Goal: Task Accomplishment & Management: Complete application form

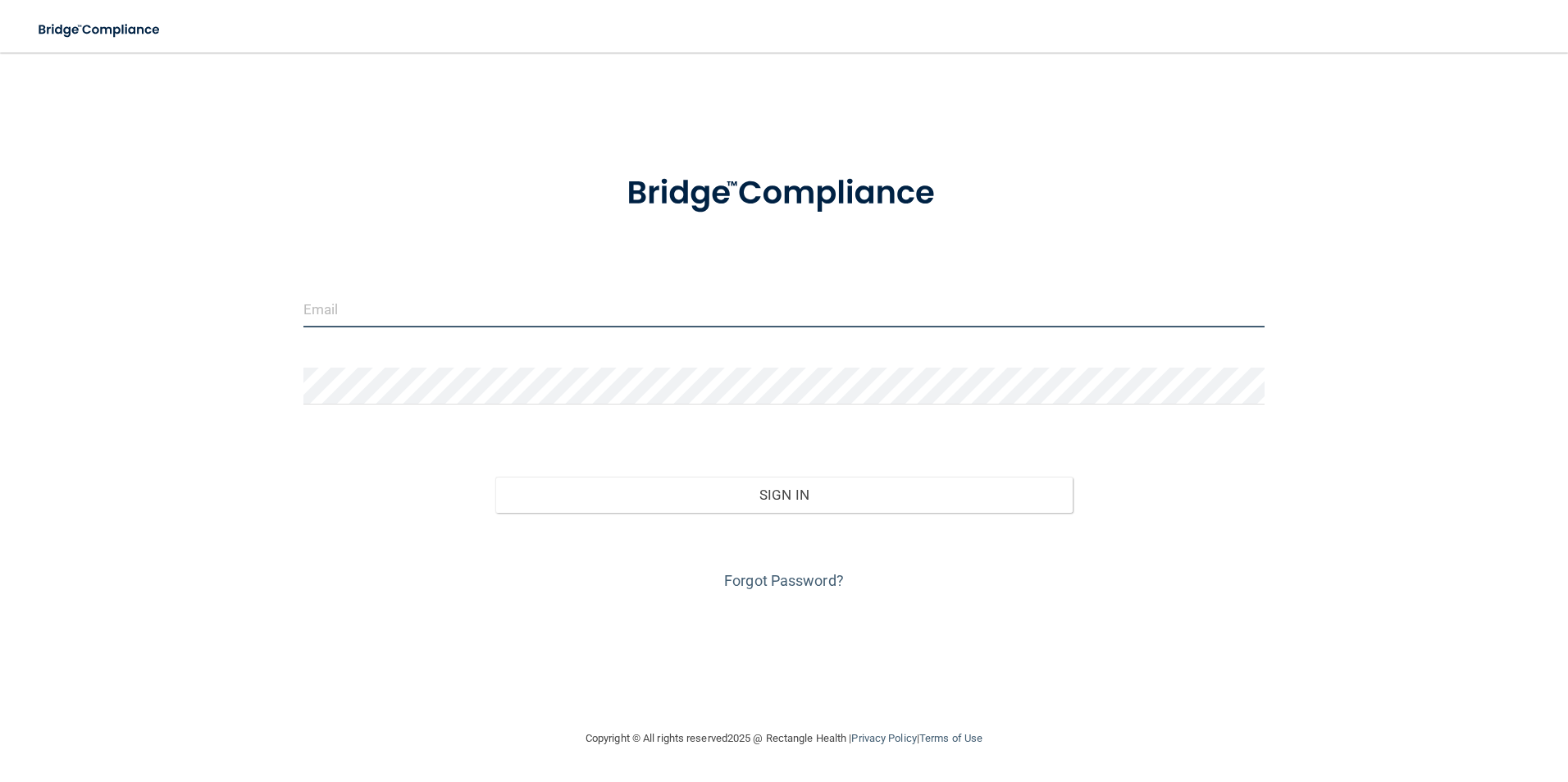
click at [379, 319] on input "email" at bounding box center [784, 309] width 962 height 37
type input "[EMAIL_ADDRESS][DOMAIN_NAME]"
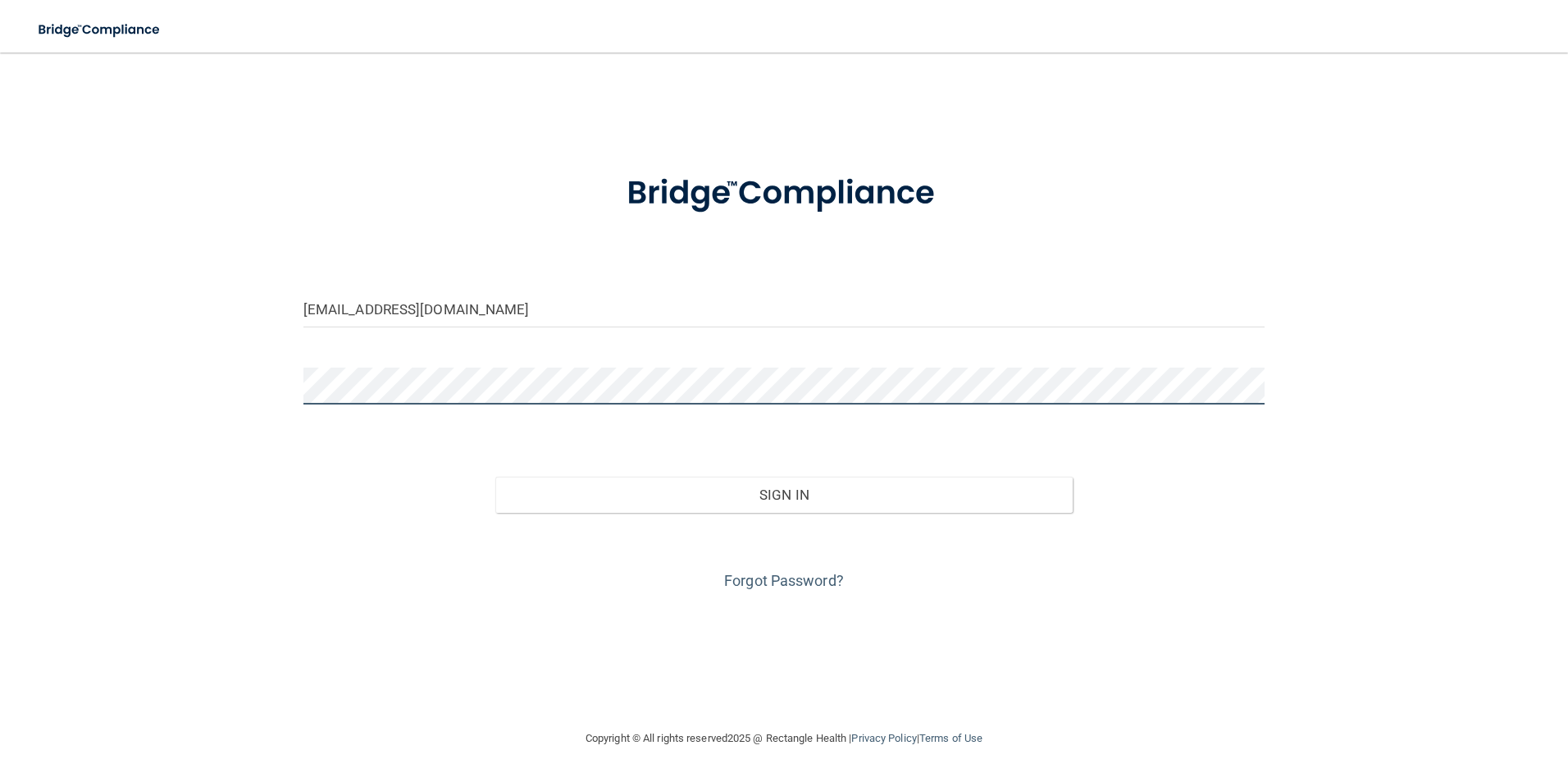
click at [496, 476] on button "Sign In" at bounding box center [784, 494] width 578 height 36
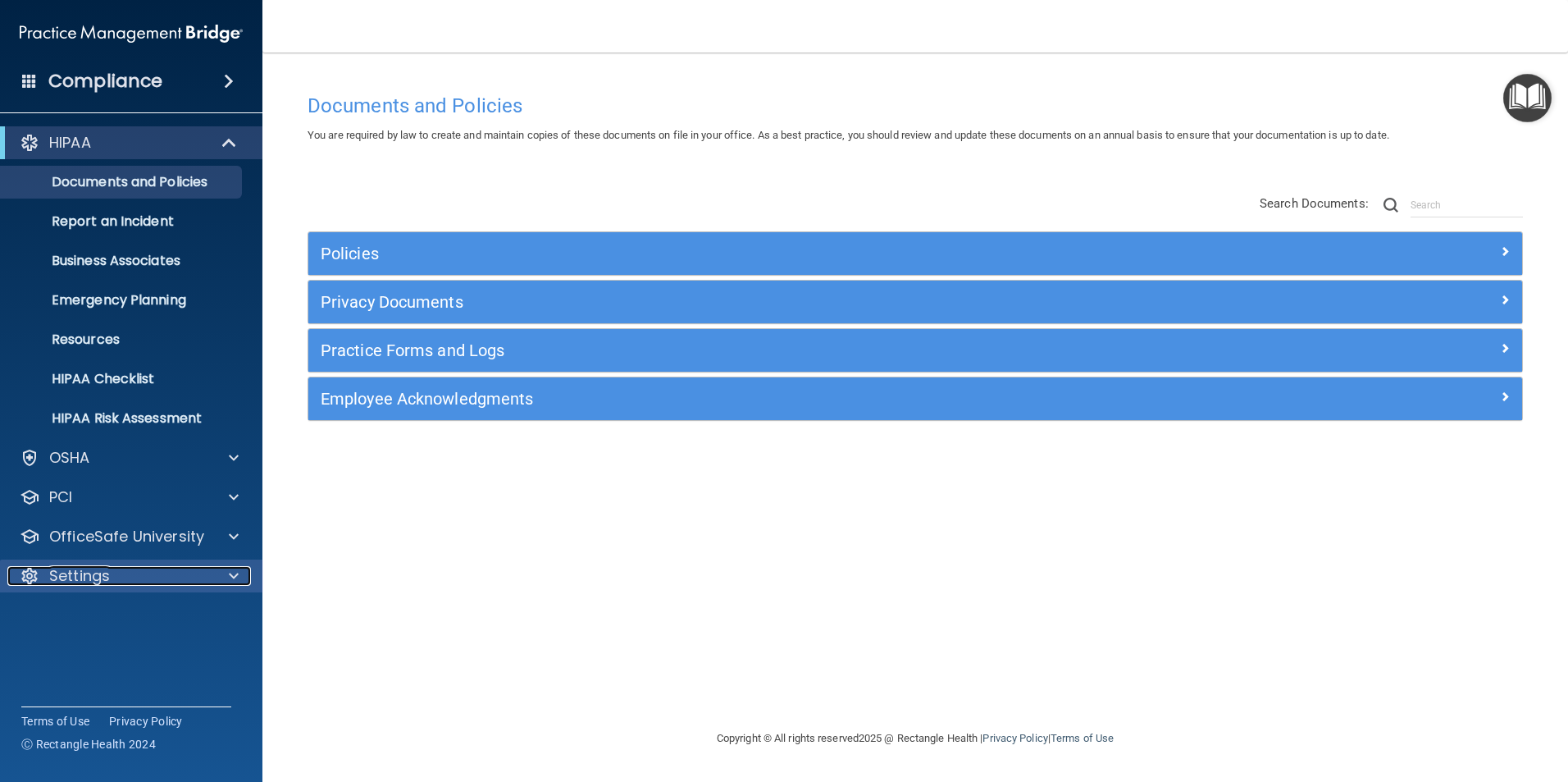
click at [104, 582] on p "Settings" at bounding box center [79, 576] width 61 height 20
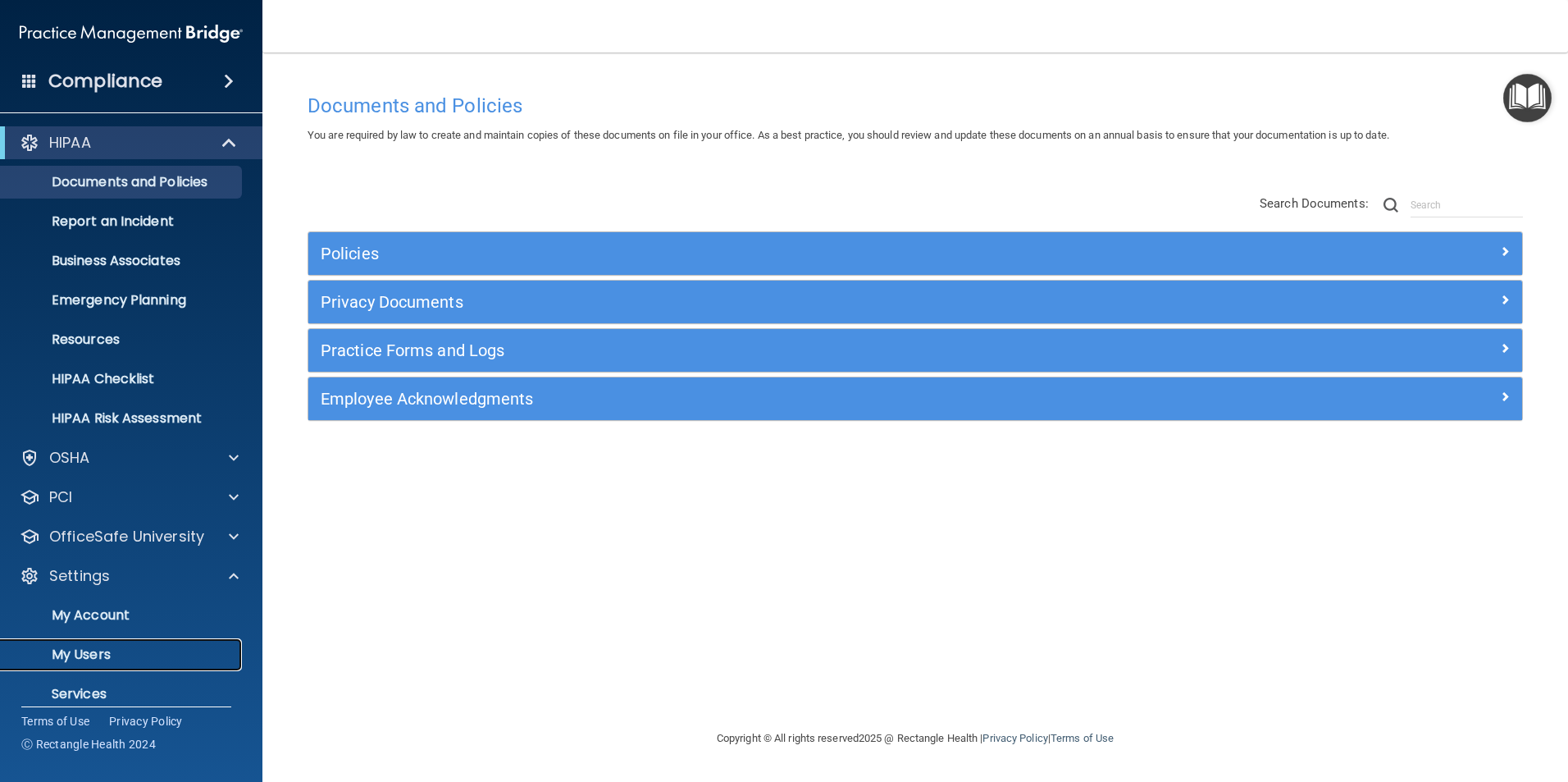
click at [106, 655] on p "My Users" at bounding box center [122, 654] width 224 height 17
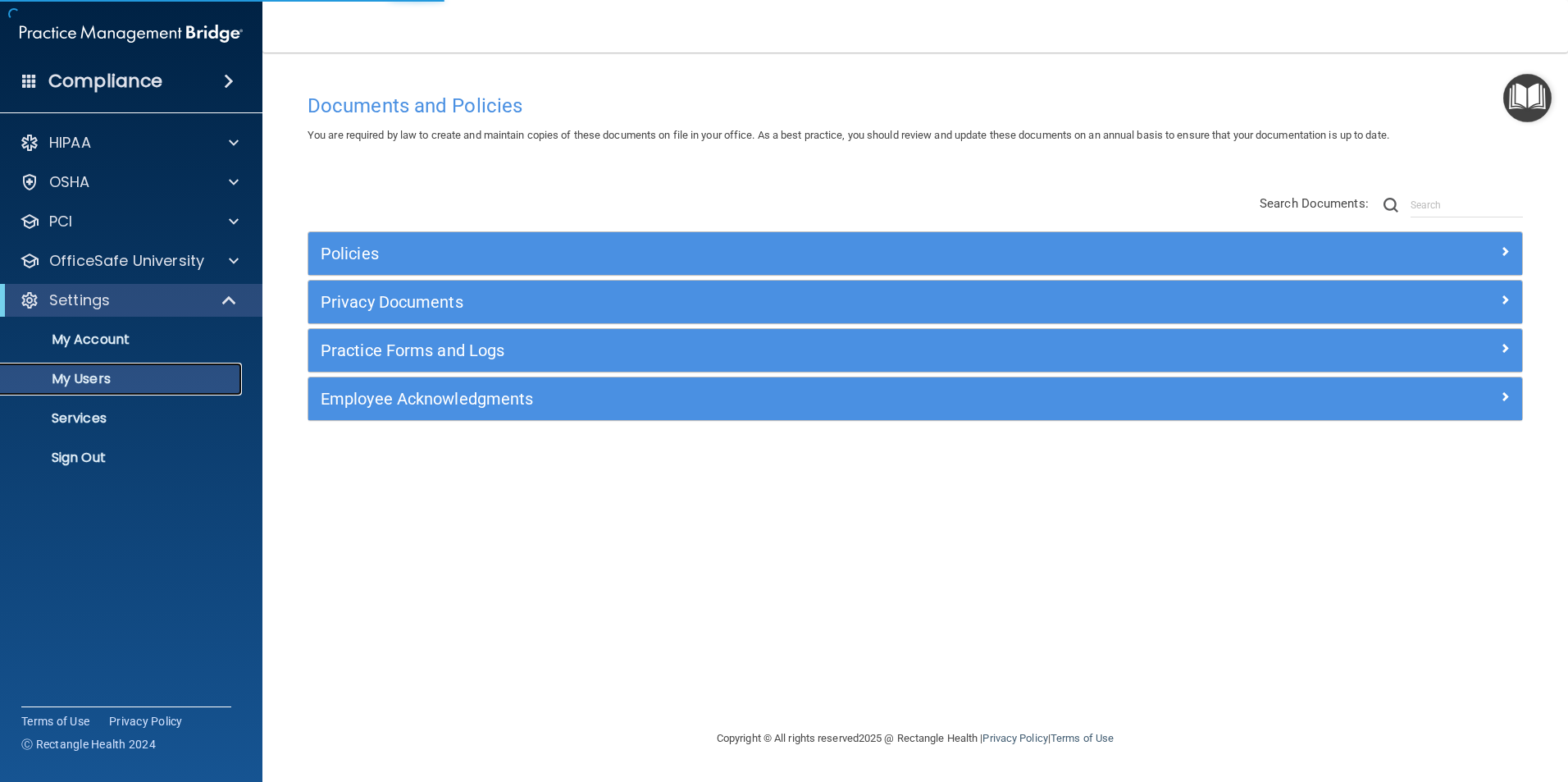
select select "20"
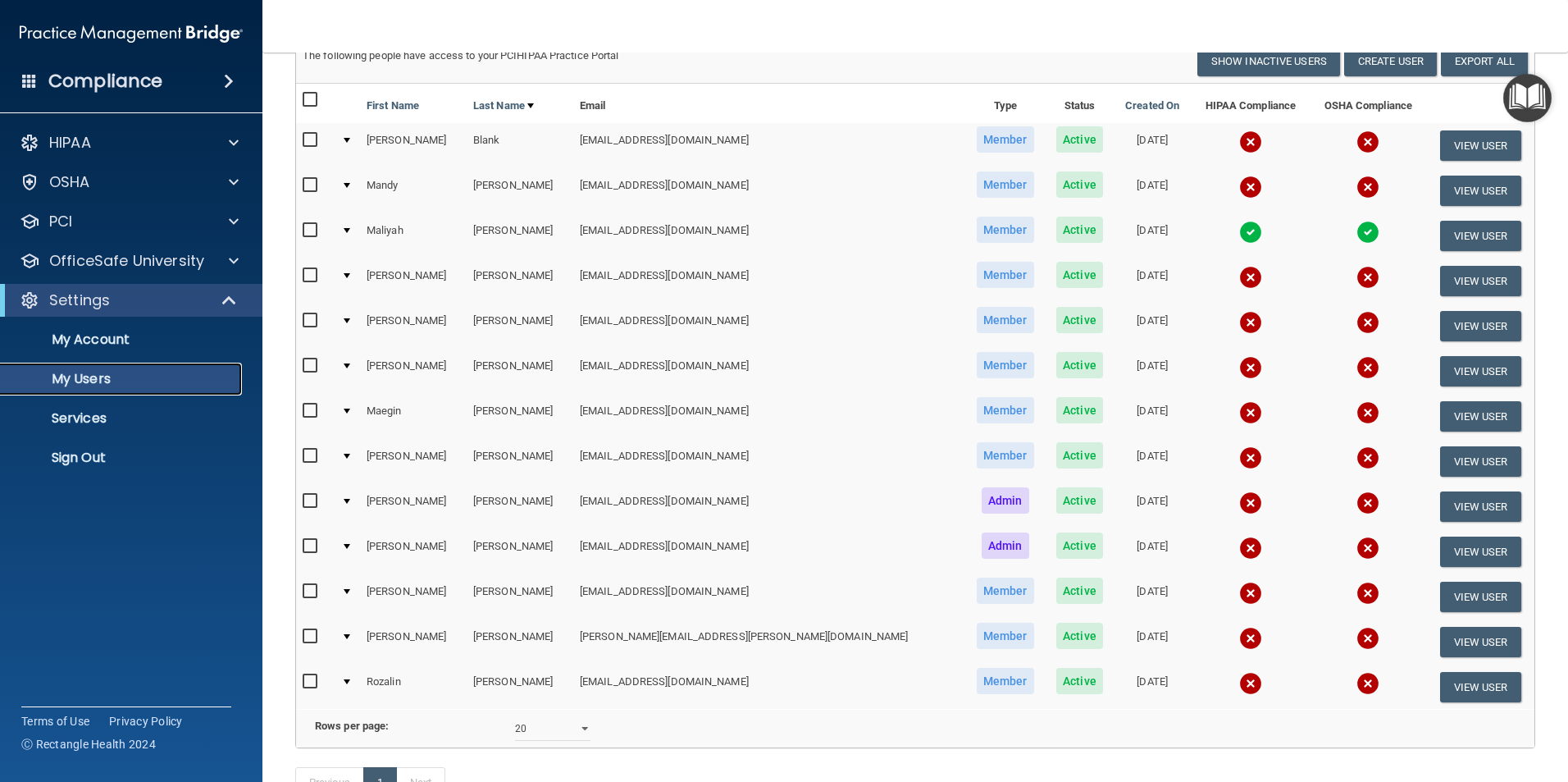
scroll to position [124, 0]
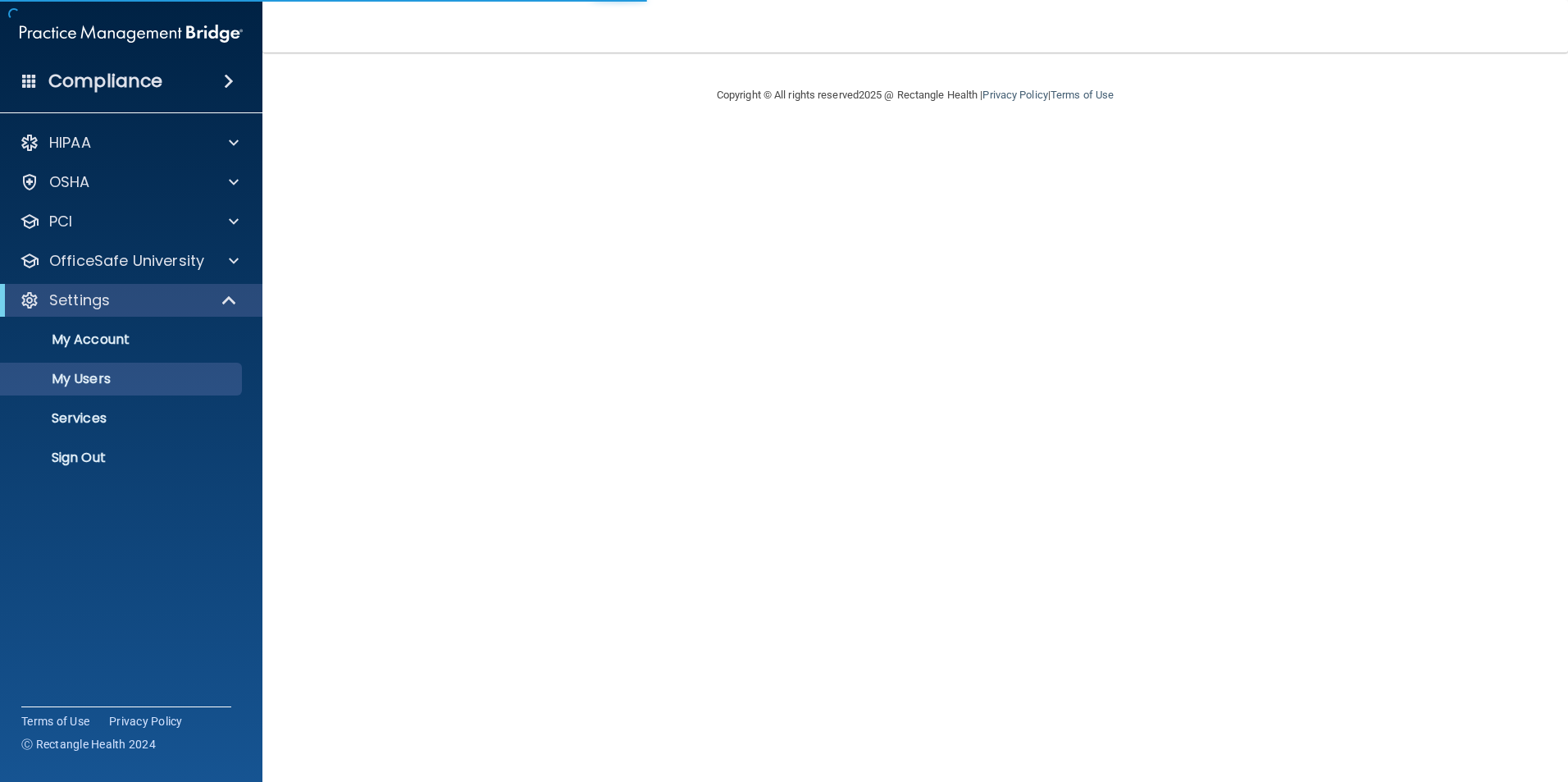
select select "20"
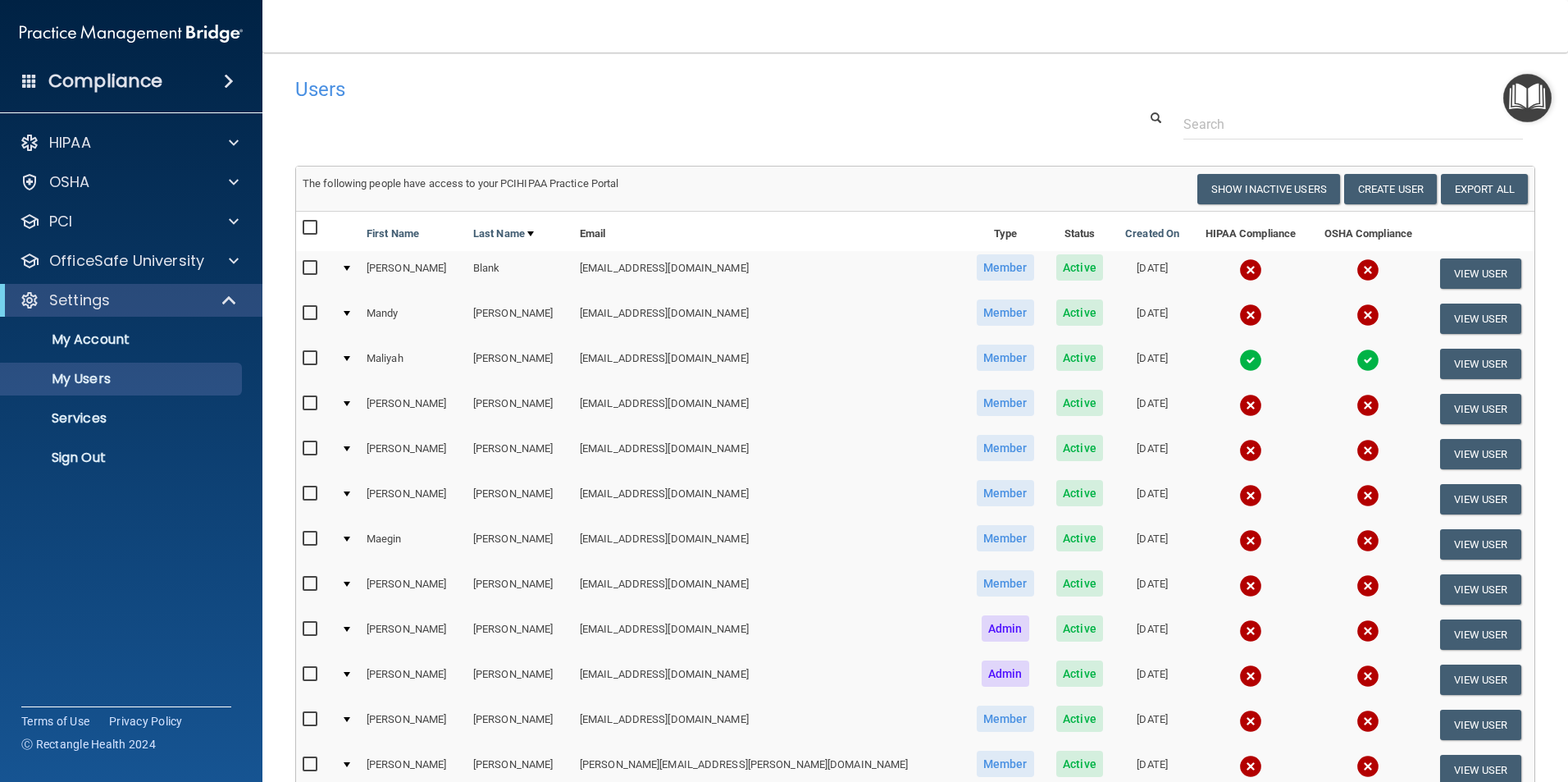
click at [158, 81] on h4 "Compliance" at bounding box center [105, 80] width 114 height 22
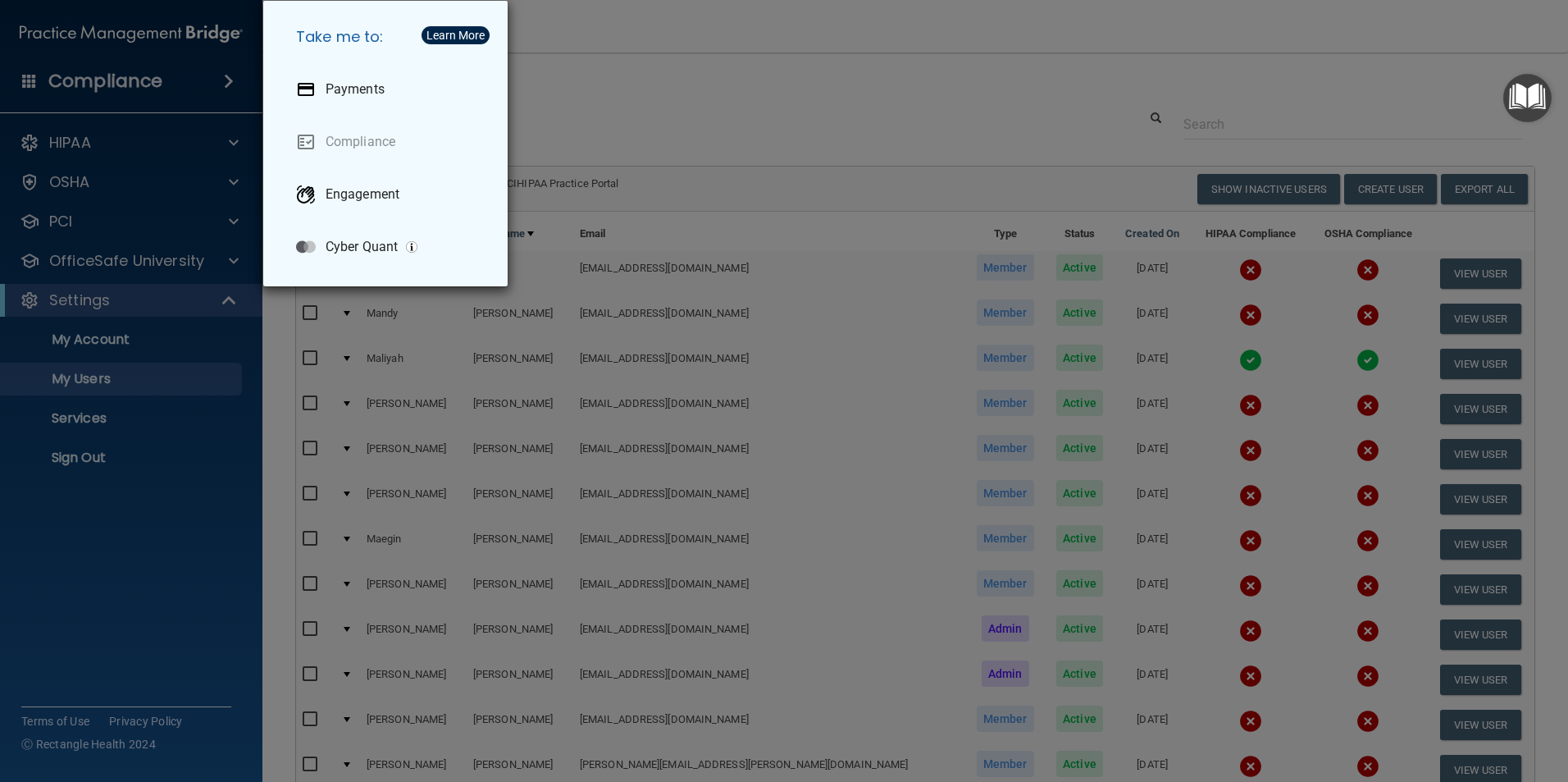
click at [136, 452] on div "Take me to: Payments Compliance Engagement Cyber Quant" at bounding box center [784, 391] width 1568 height 782
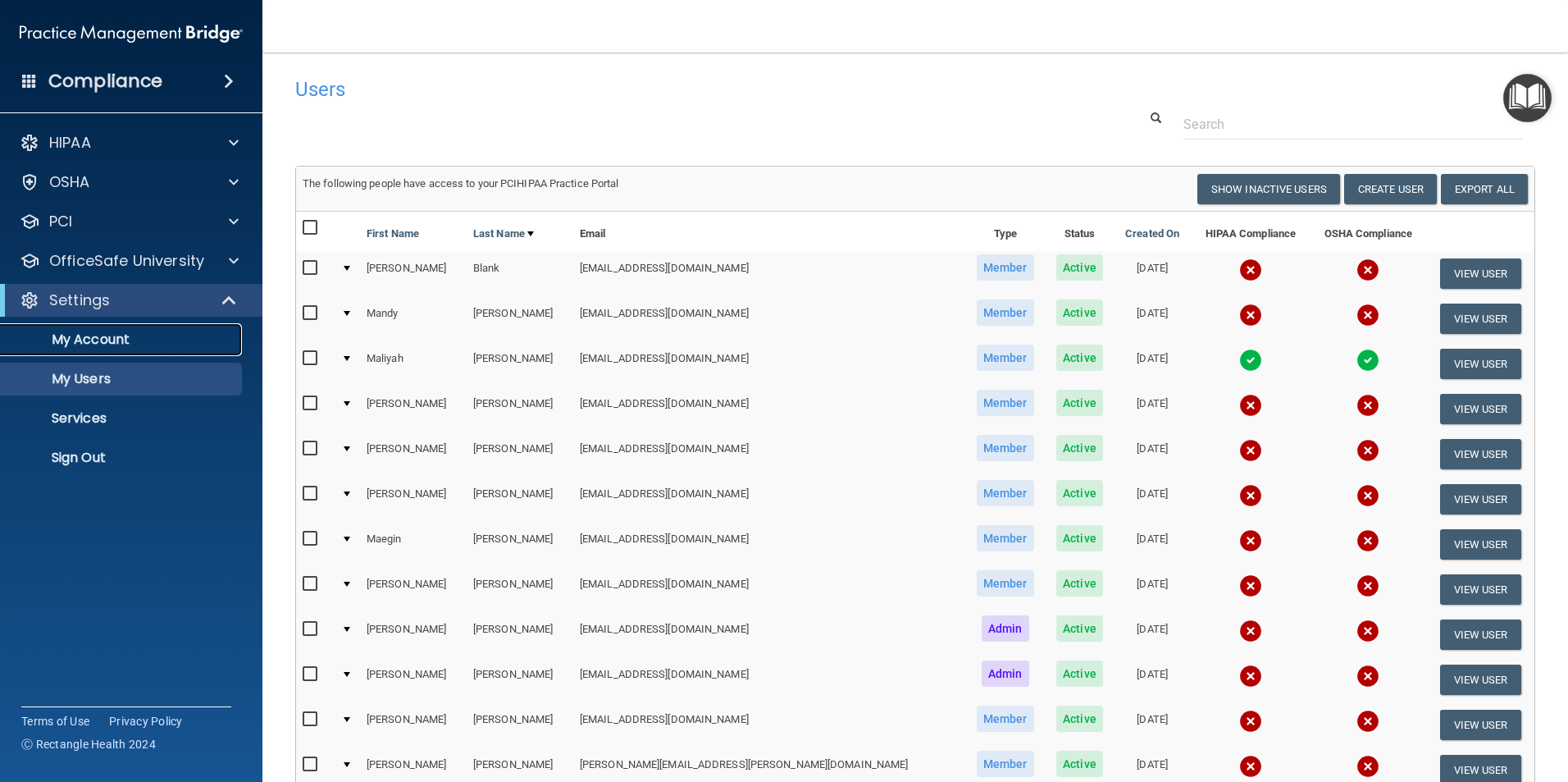
click at [117, 331] on p "My Account" at bounding box center [122, 339] width 224 height 17
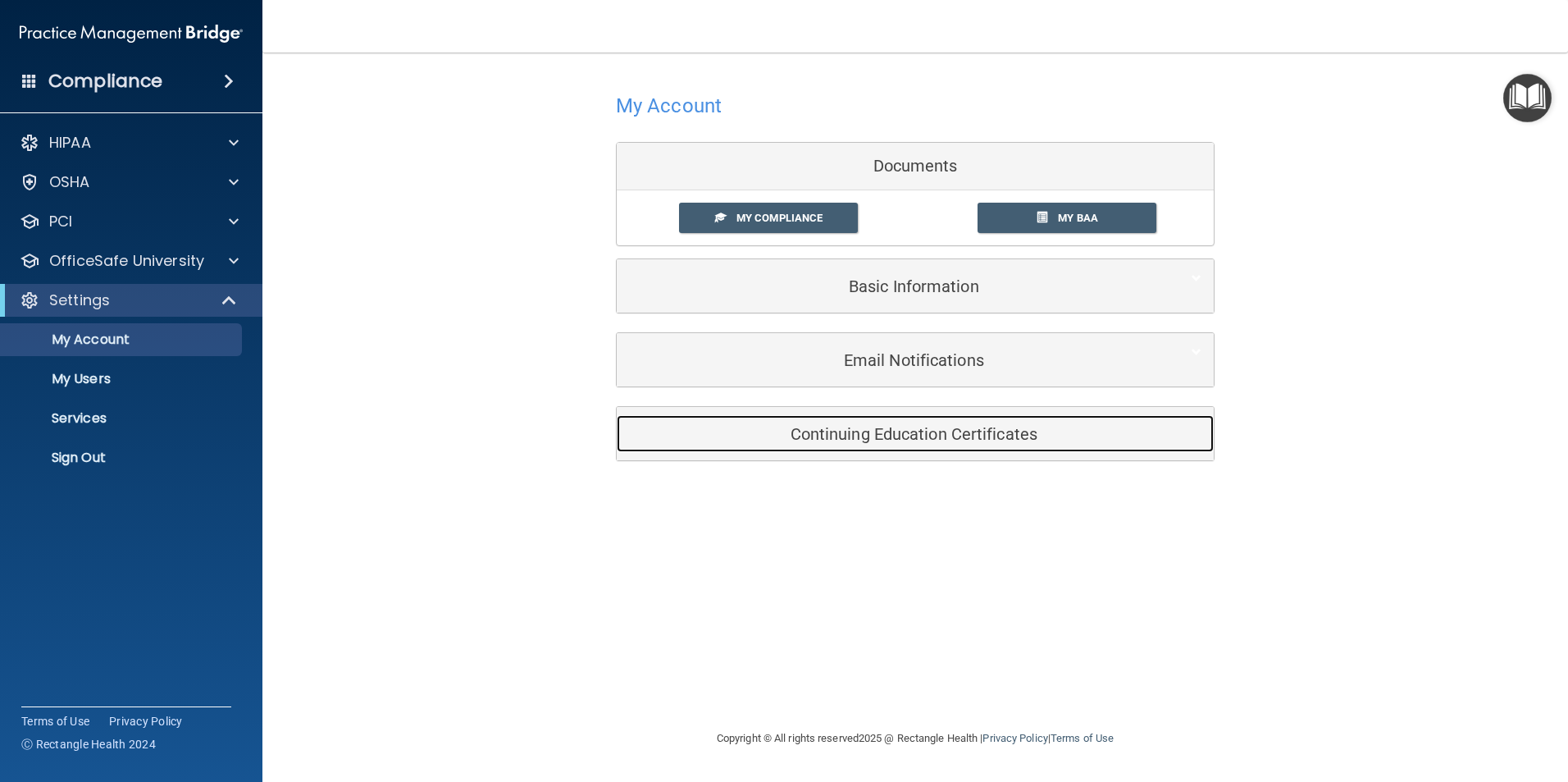
click at [868, 438] on h5 "Continuing Education Certificates" at bounding box center [890, 434] width 522 height 18
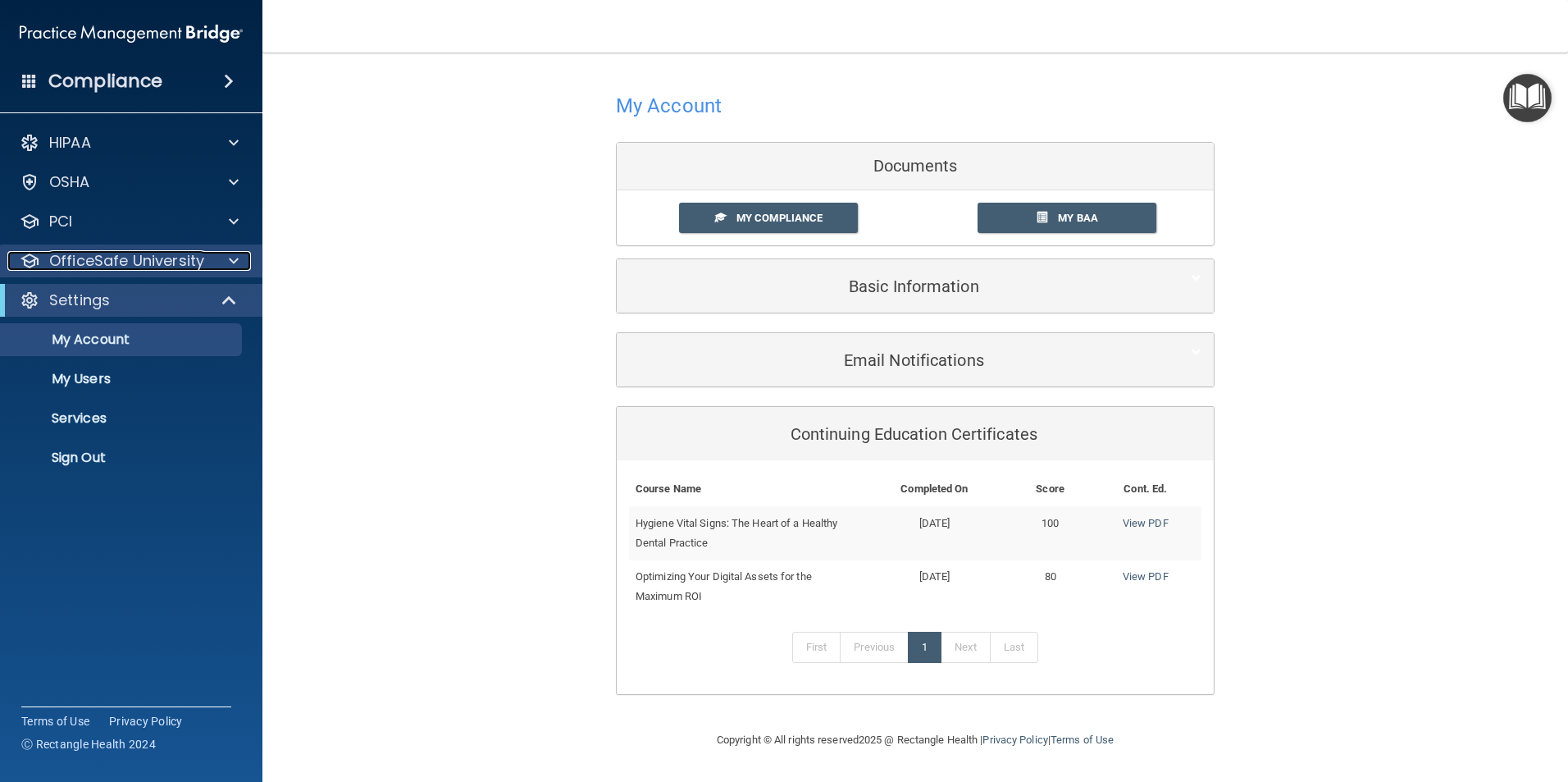
click at [143, 266] on p "OfficeSafe University" at bounding box center [126, 261] width 155 height 20
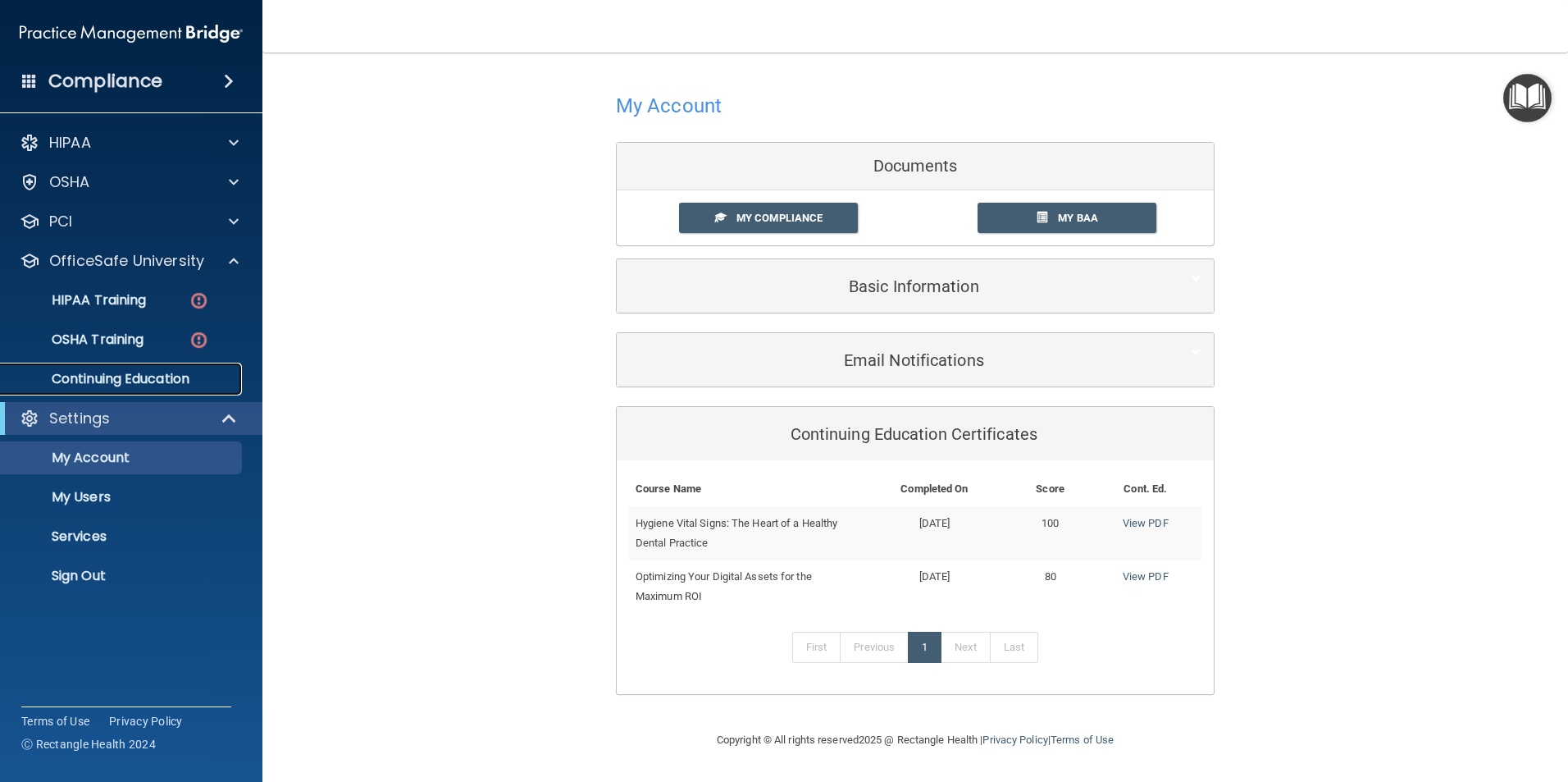
click at [132, 374] on p "Continuing Education" at bounding box center [122, 378] width 224 height 17
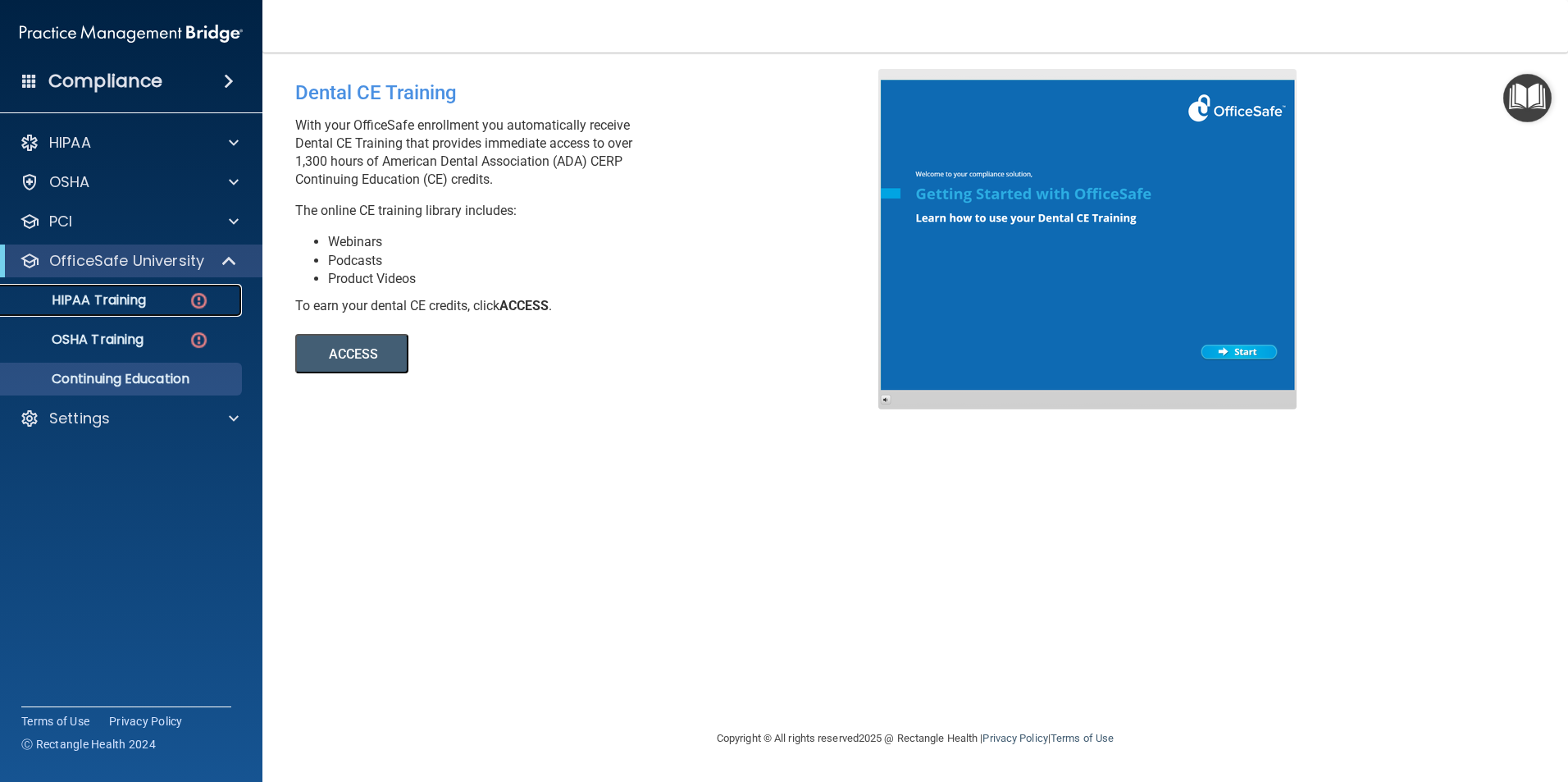
click at [128, 298] on p "HIPAA Training" at bounding box center [78, 300] width 135 height 17
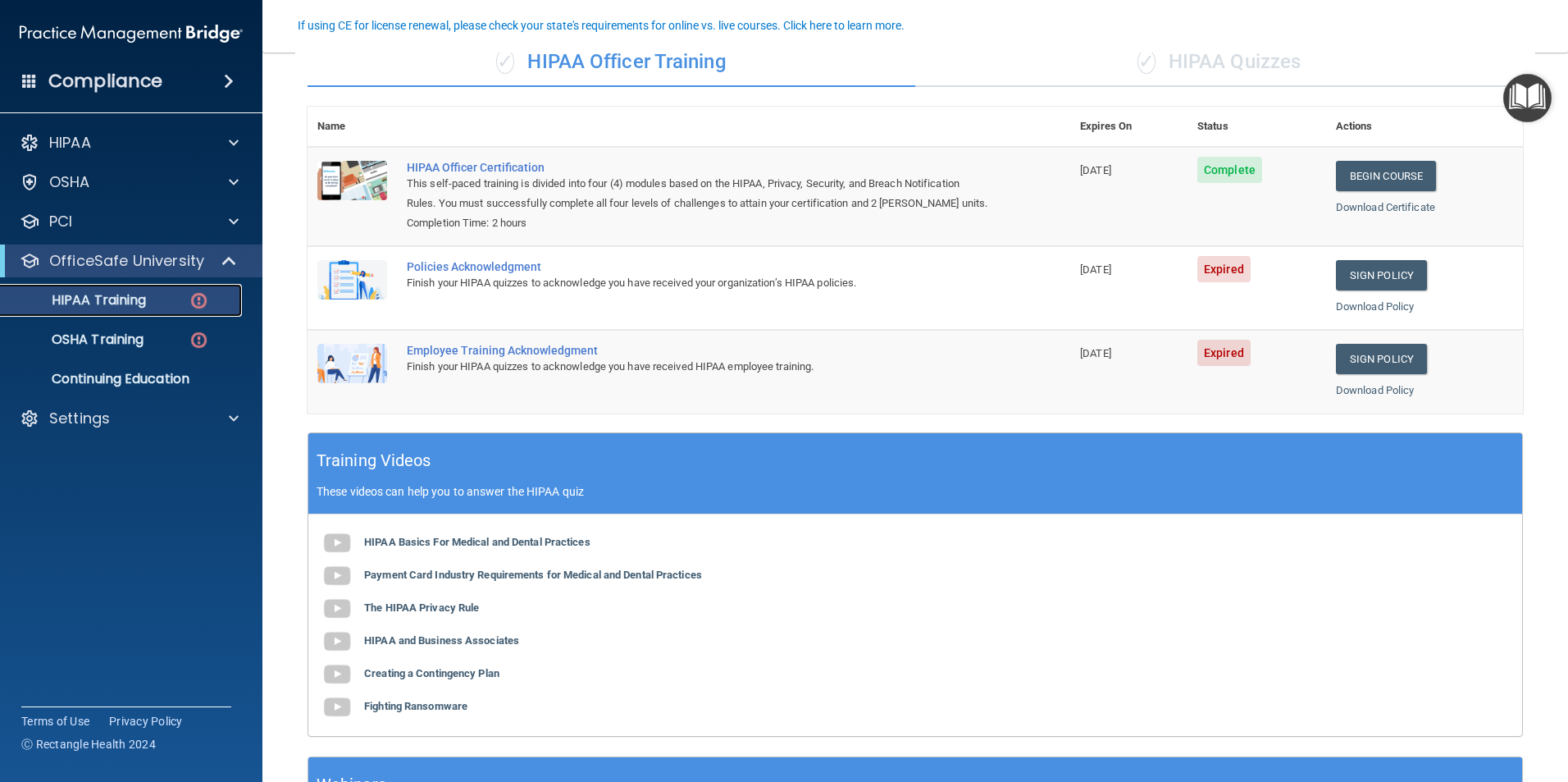
scroll to position [141, 0]
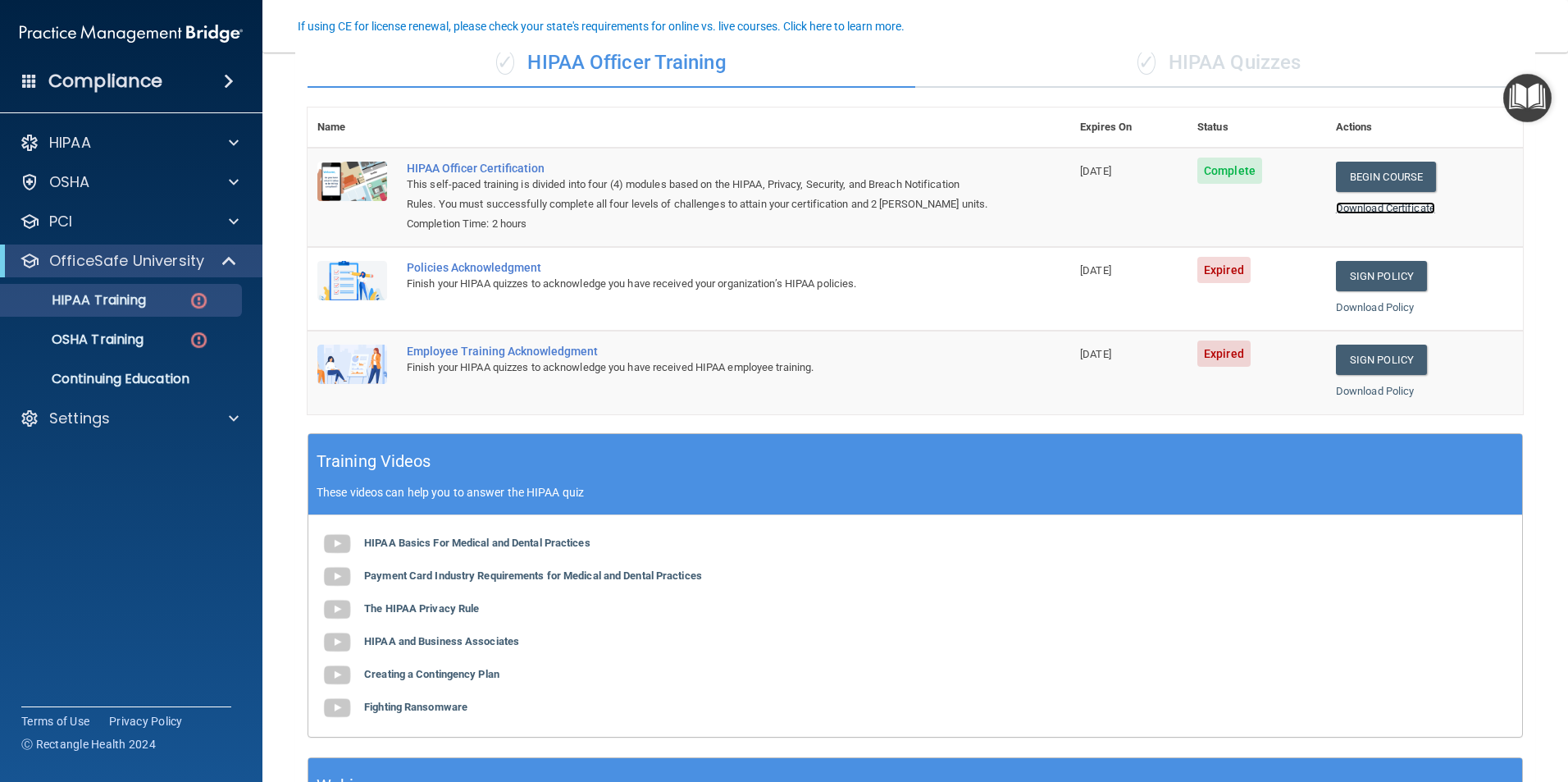
click at [1372, 204] on link "Download Certificate" at bounding box center [1386, 207] width 100 height 13
click at [1356, 272] on link "Sign Policy" at bounding box center [1381, 276] width 91 height 30
click at [1365, 361] on link "Sign Policy" at bounding box center [1381, 359] width 91 height 30
click at [1352, 275] on link "Sign Policy" at bounding box center [1381, 276] width 91 height 30
click at [84, 418] on p "Settings" at bounding box center [79, 418] width 61 height 20
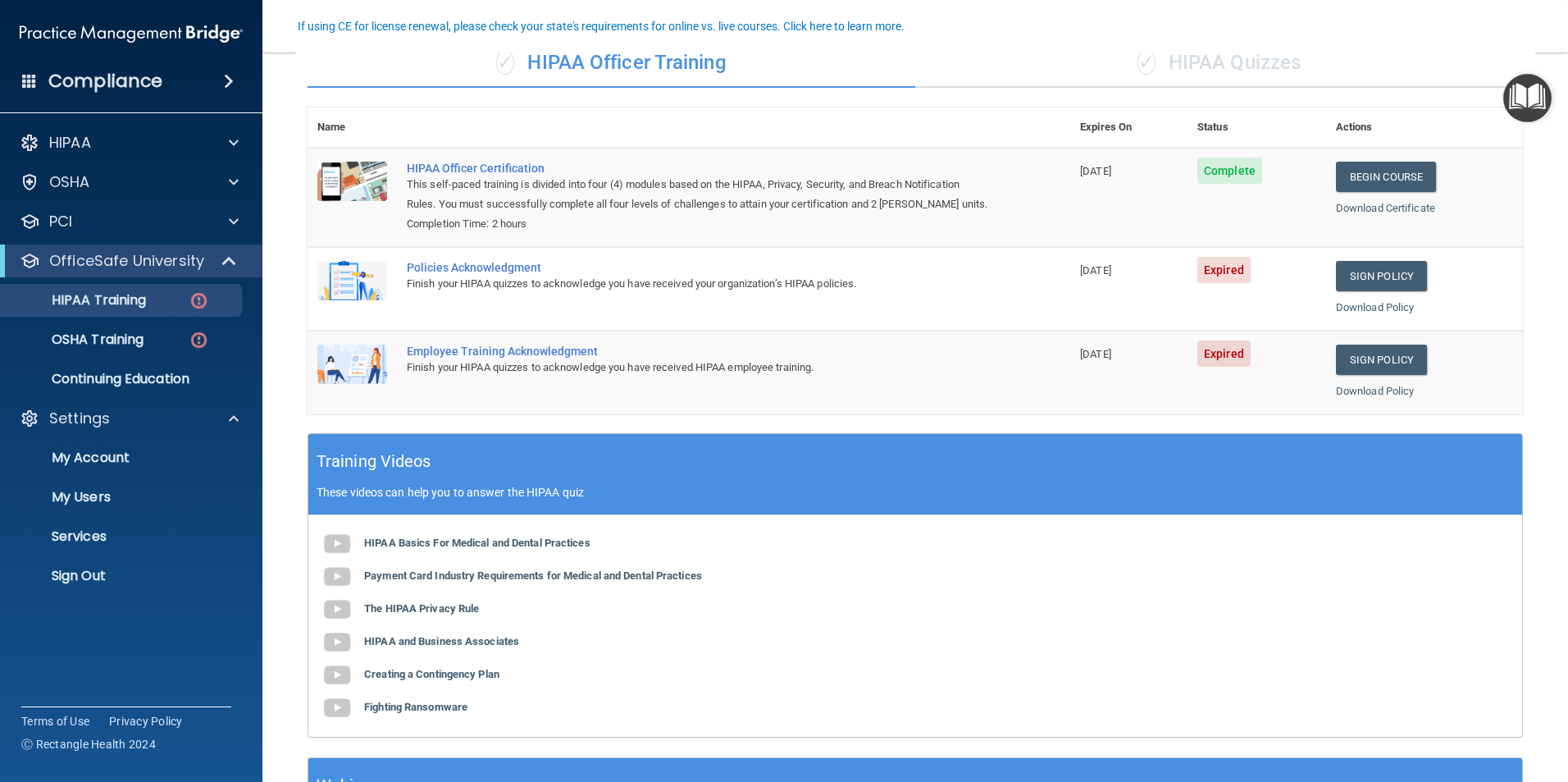
click at [137, 83] on h4 "Compliance" at bounding box center [105, 80] width 114 height 22
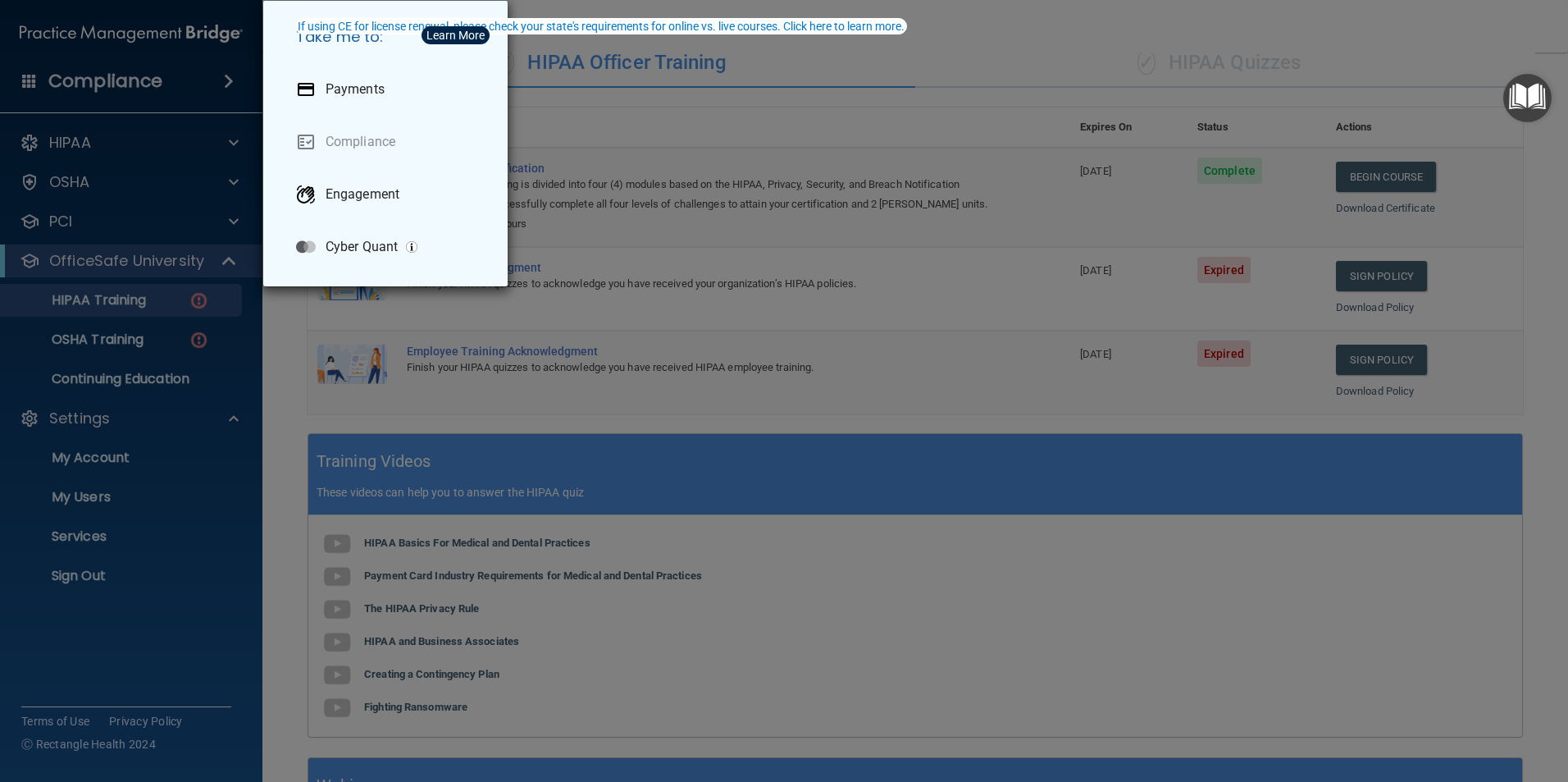
click at [109, 148] on div "Take me to: Payments Compliance Engagement Cyber Quant" at bounding box center [784, 391] width 1568 height 782
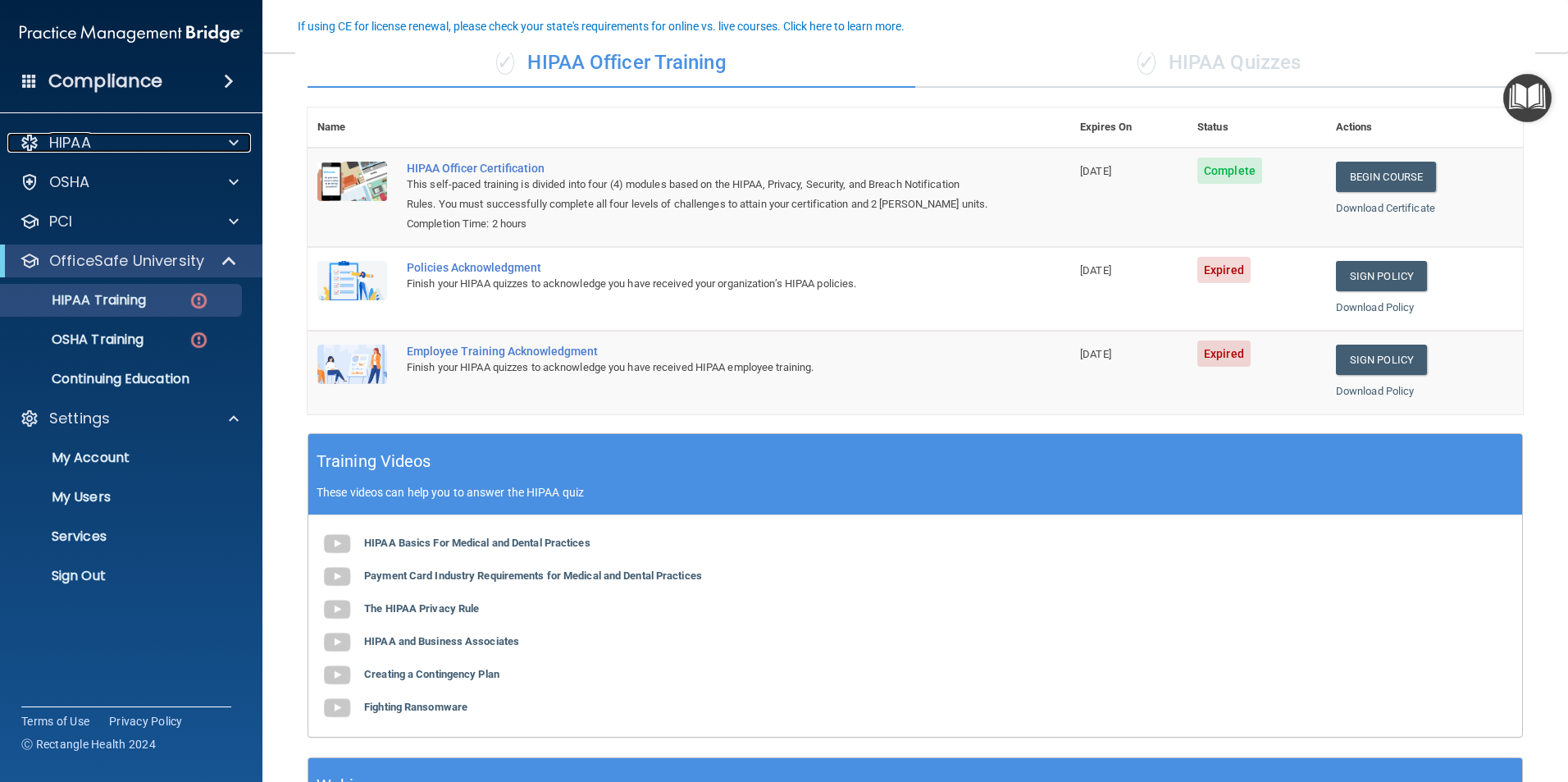
click at [109, 148] on div "HIPAA" at bounding box center [109, 143] width 203 height 20
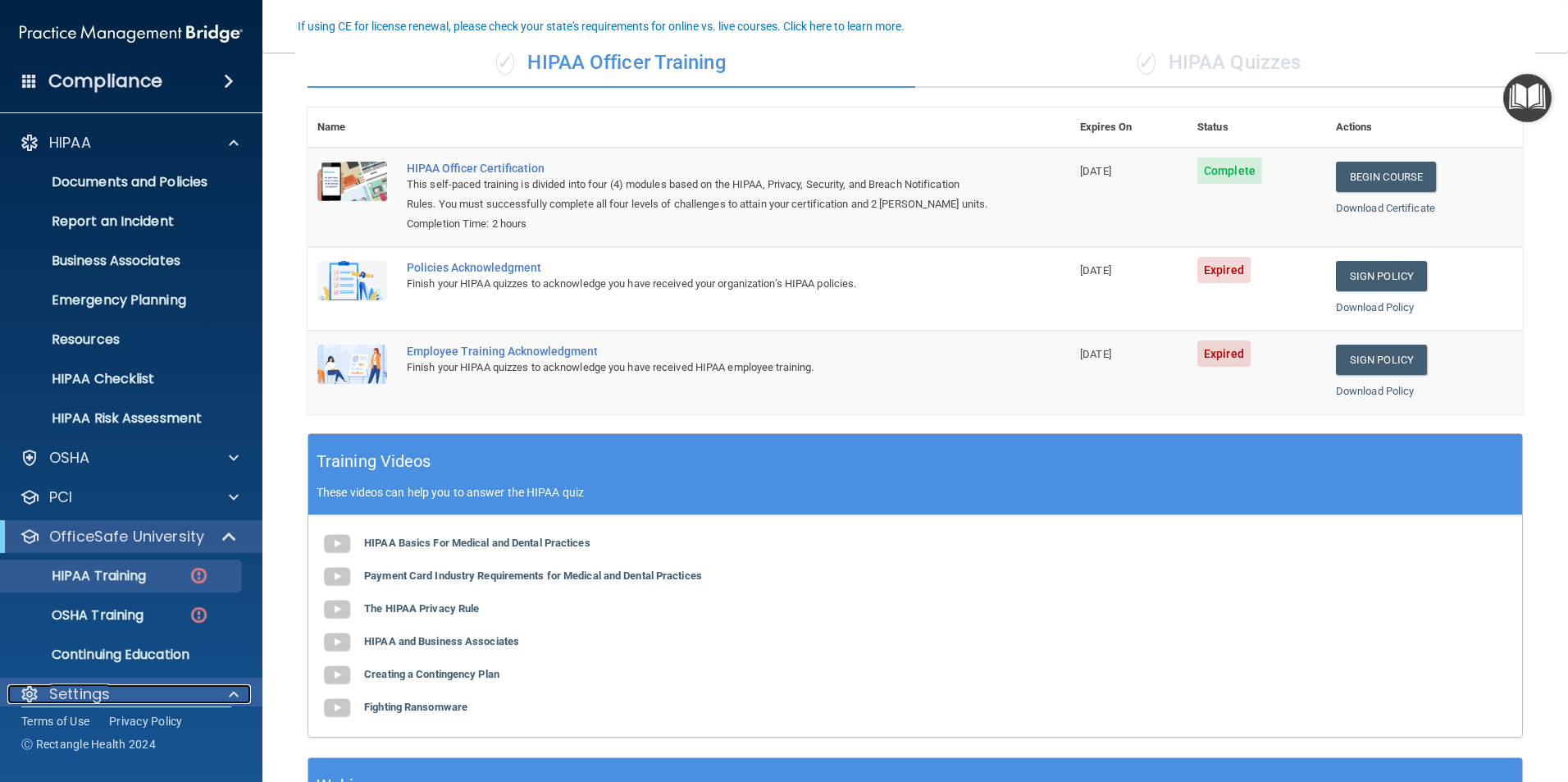
click at [234, 695] on span at bounding box center [234, 694] width 10 height 20
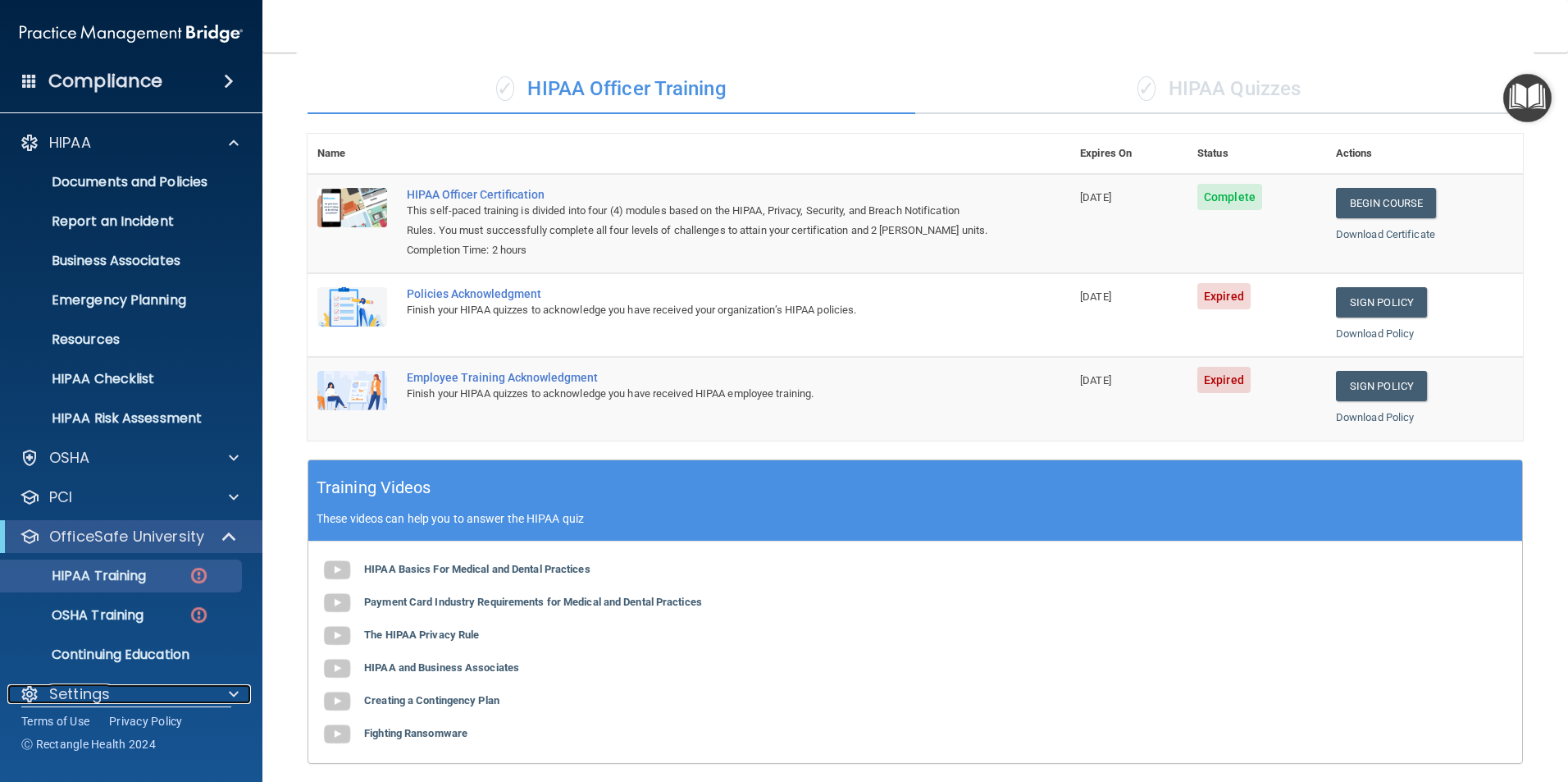
scroll to position [102, 0]
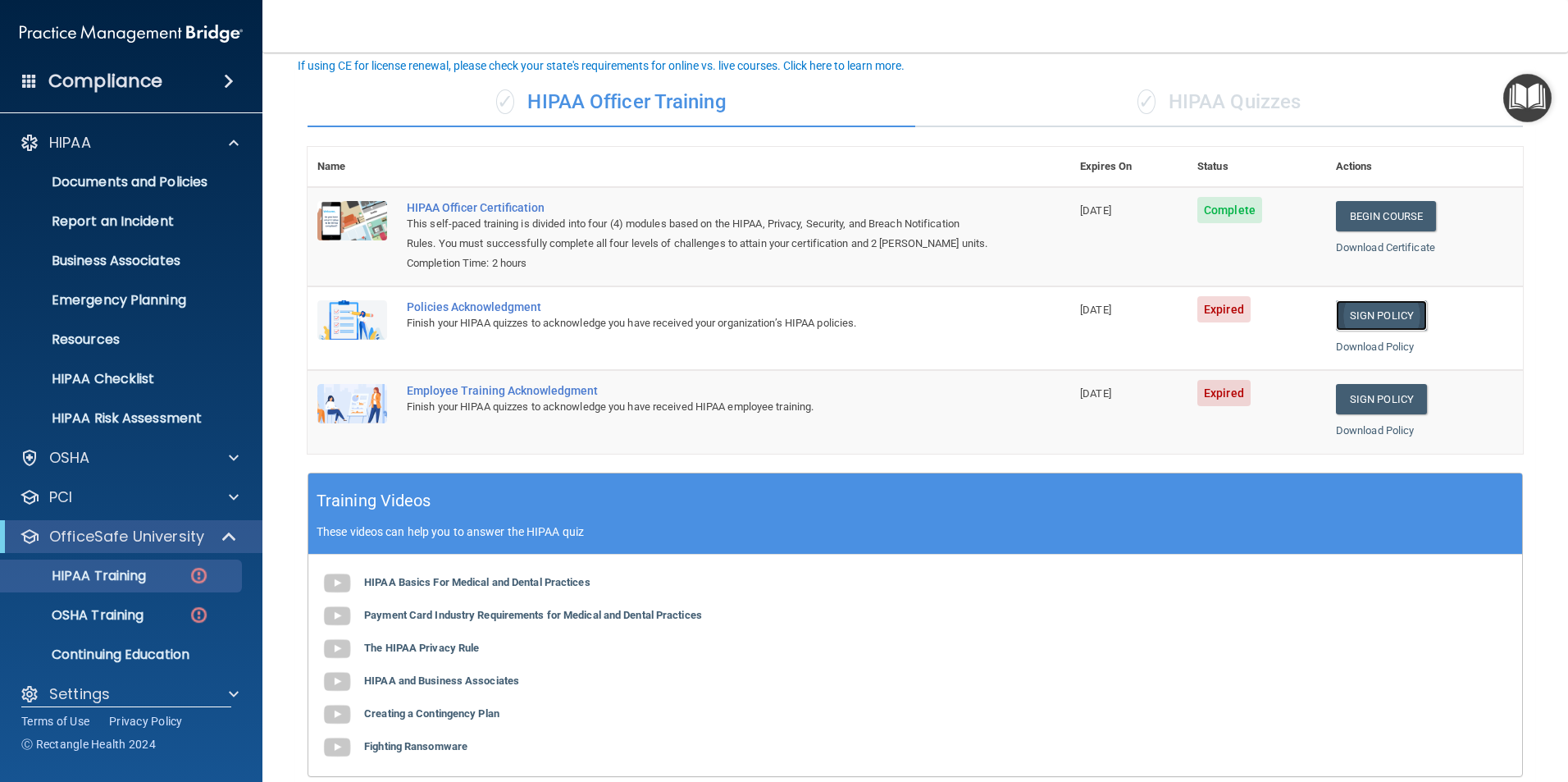
click at [1378, 308] on link "Sign Policy" at bounding box center [1381, 315] width 91 height 30
click at [1380, 400] on link "Sign Policy" at bounding box center [1381, 399] width 91 height 30
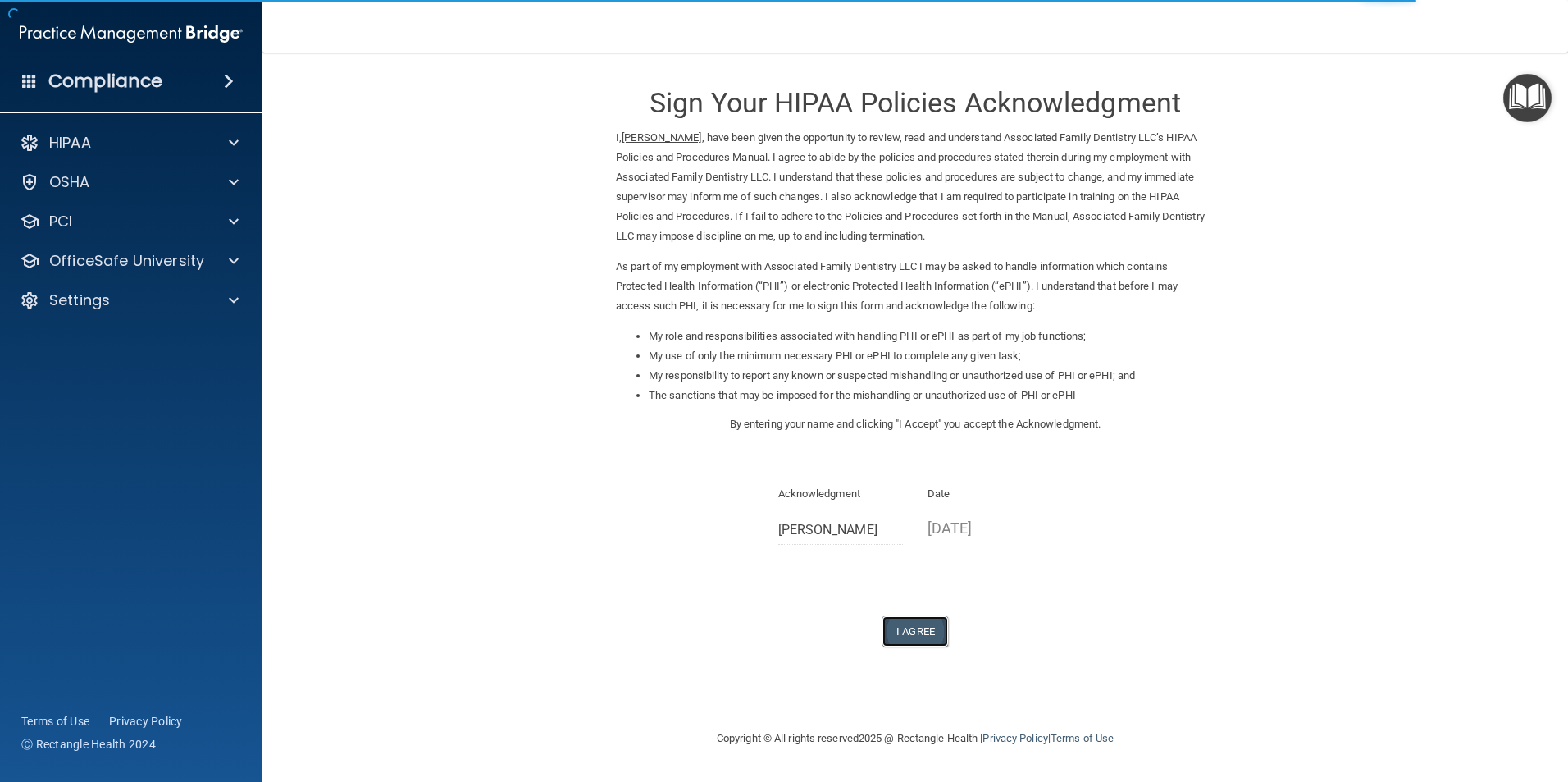
click at [929, 634] on button "I Agree" at bounding box center [915, 630] width 65 height 30
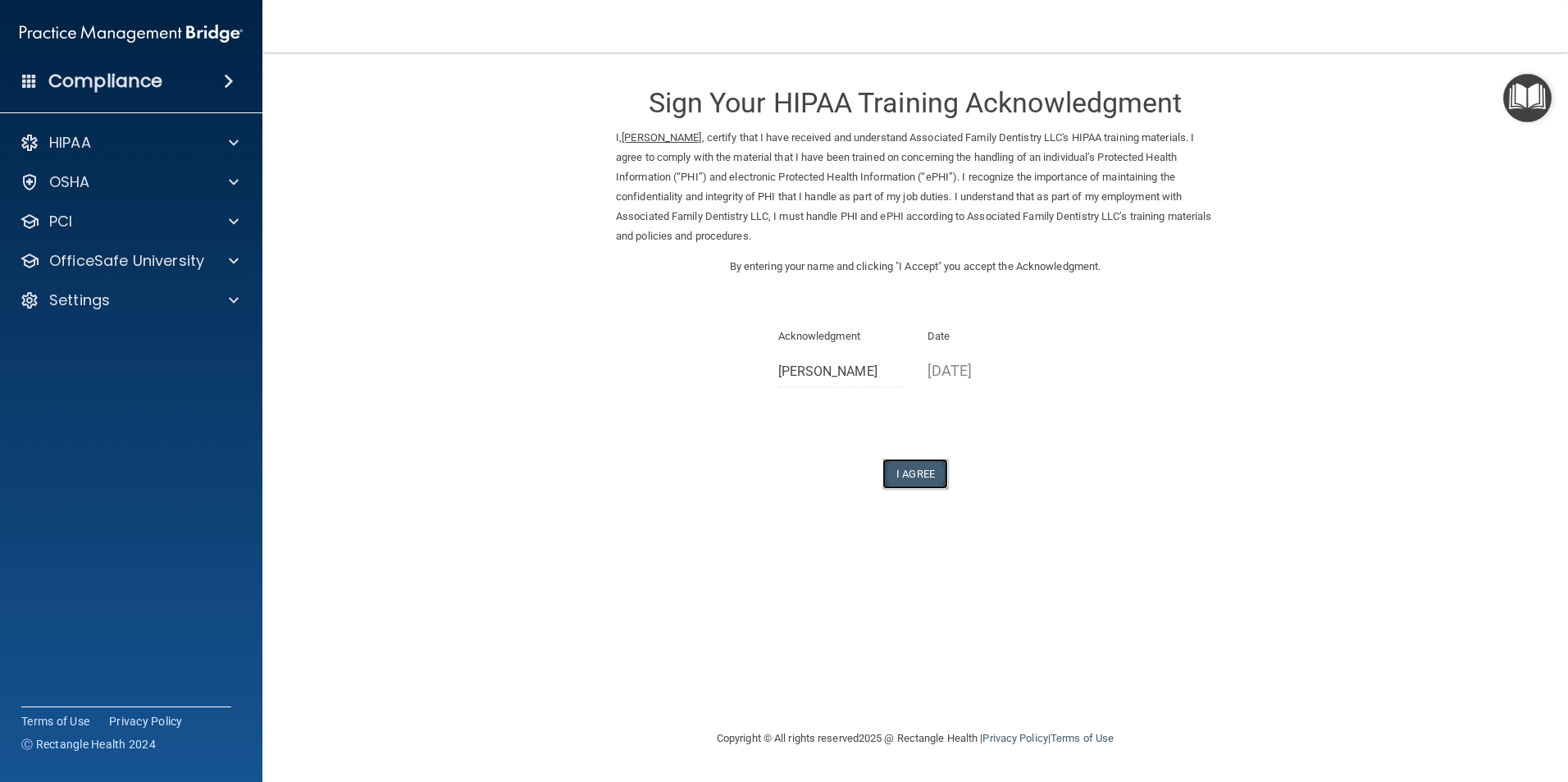
click at [914, 466] on button "I Agree" at bounding box center [915, 473] width 65 height 30
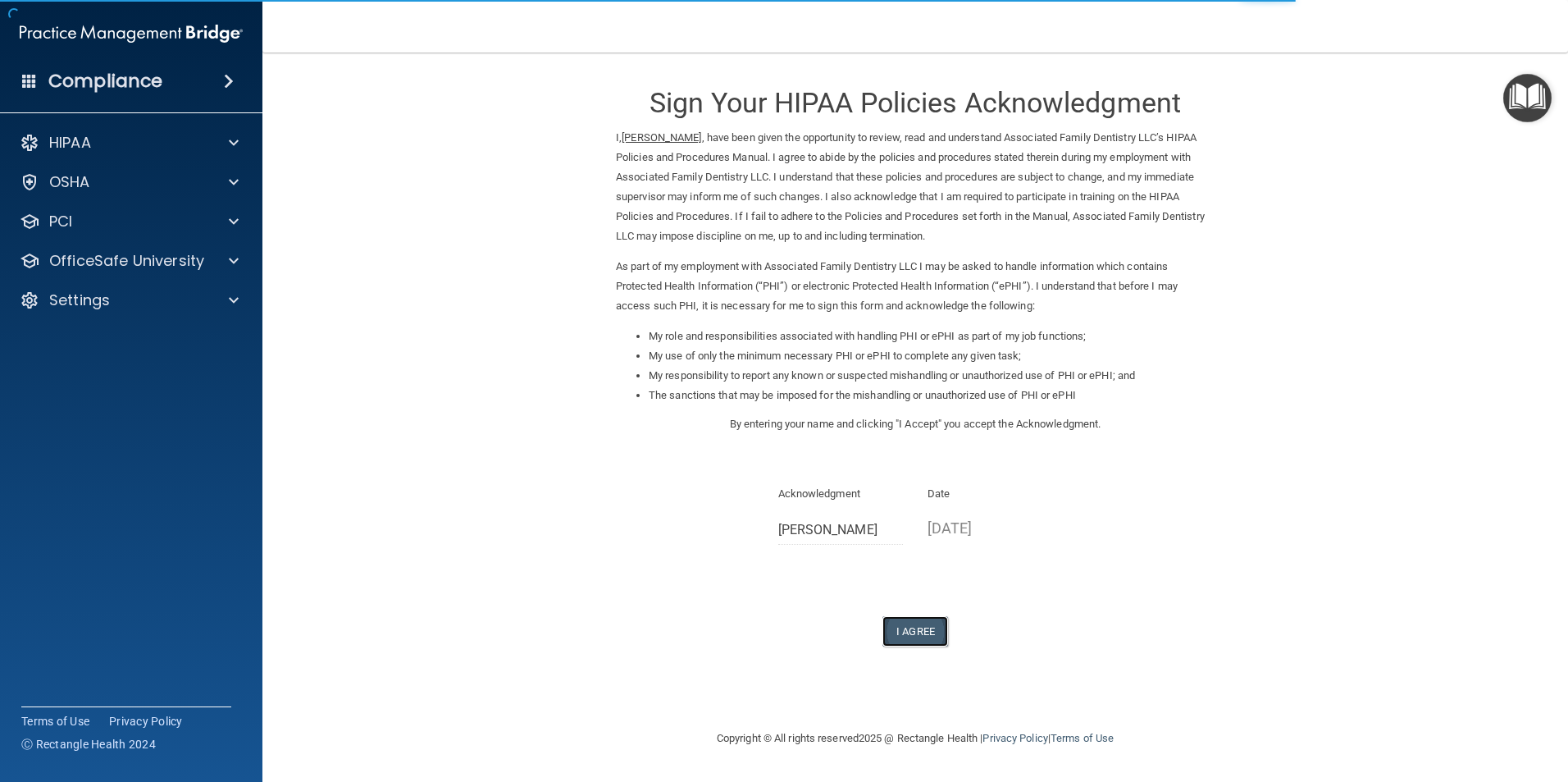
click at [917, 629] on button "I Agree" at bounding box center [915, 630] width 65 height 30
click at [899, 631] on button "I Agree" at bounding box center [915, 630] width 65 height 30
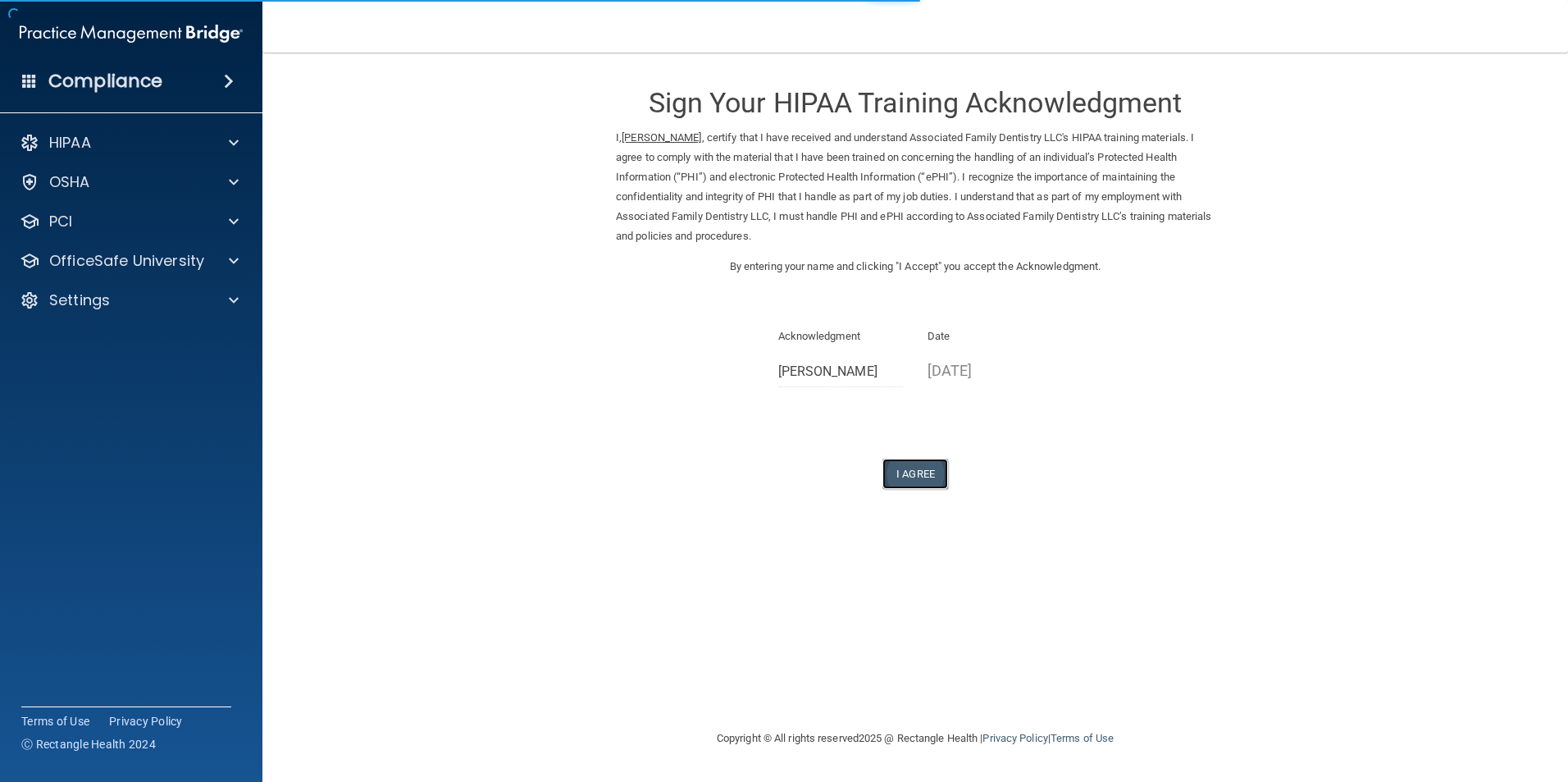
click at [914, 474] on button "I Agree" at bounding box center [915, 473] width 65 height 30
